Goal: Information Seeking & Learning: Learn about a topic

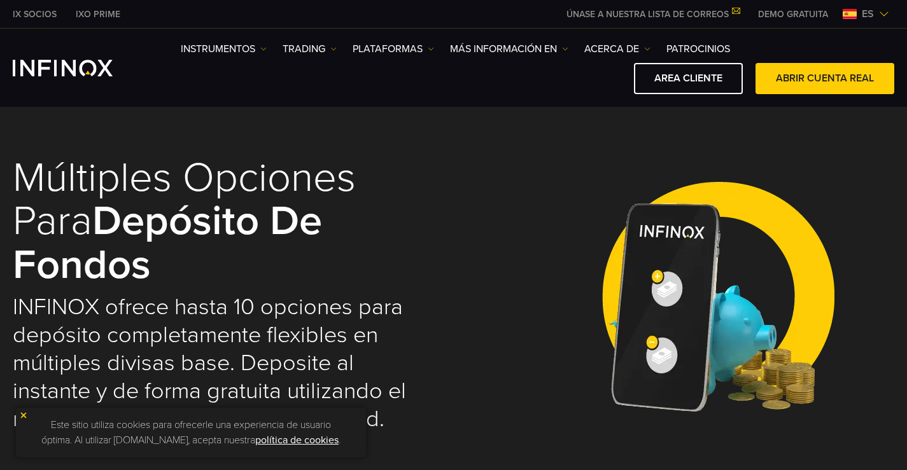
select select "***"
click at [391, 48] on link "PLATAFORMAS" at bounding box center [393, 48] width 81 height 15
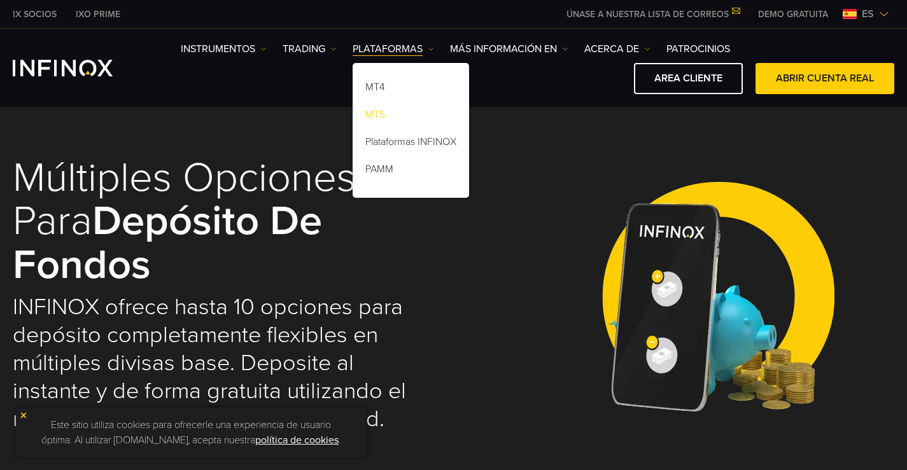
click at [398, 113] on link "MT5" at bounding box center [411, 116] width 116 height 27
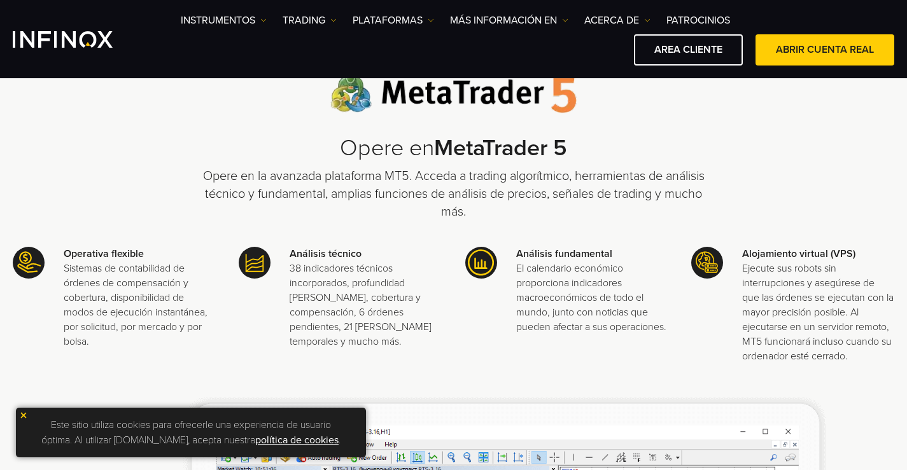
scroll to position [382, 0]
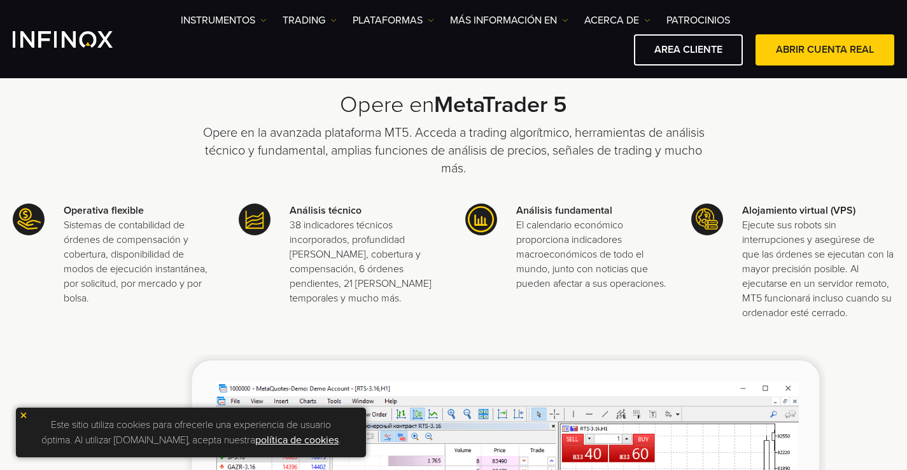
click at [25, 411] on img at bounding box center [23, 415] width 9 height 9
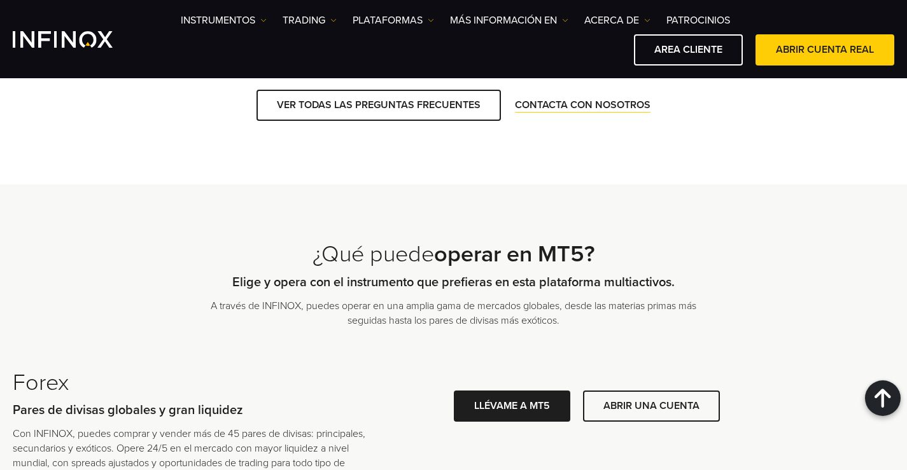
scroll to position [2656, 0]
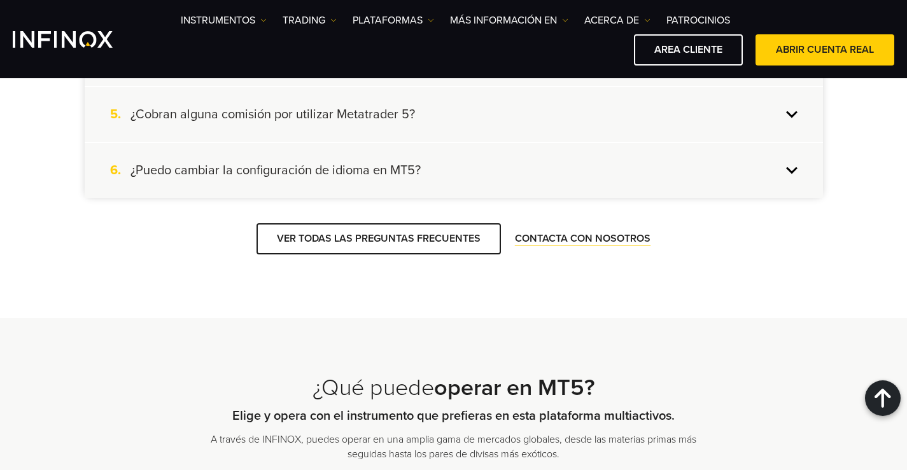
scroll to position [2150, 0]
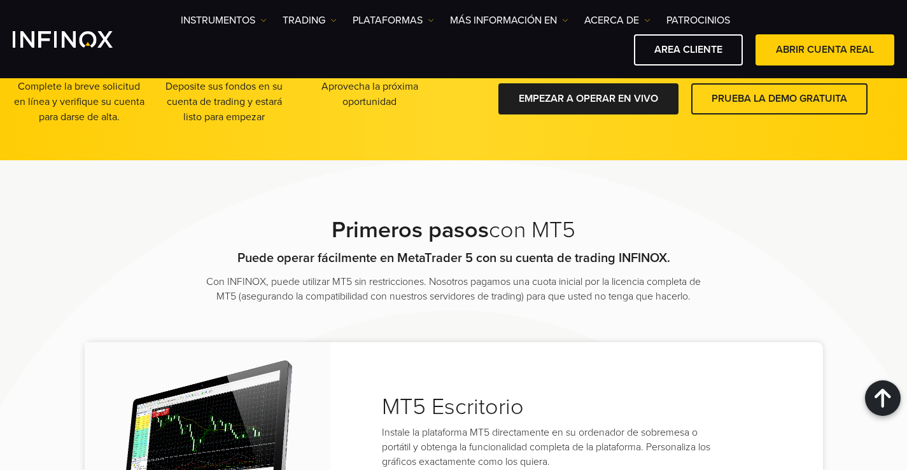
click at [209, 33] on div "2" at bounding box center [224, 11] width 45 height 45
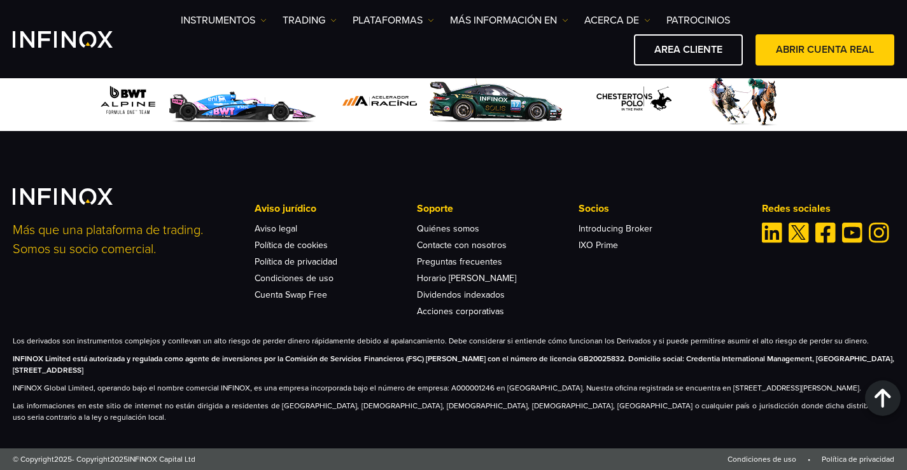
scroll to position [6240, 0]
